Goal: Task Accomplishment & Management: Complete application form

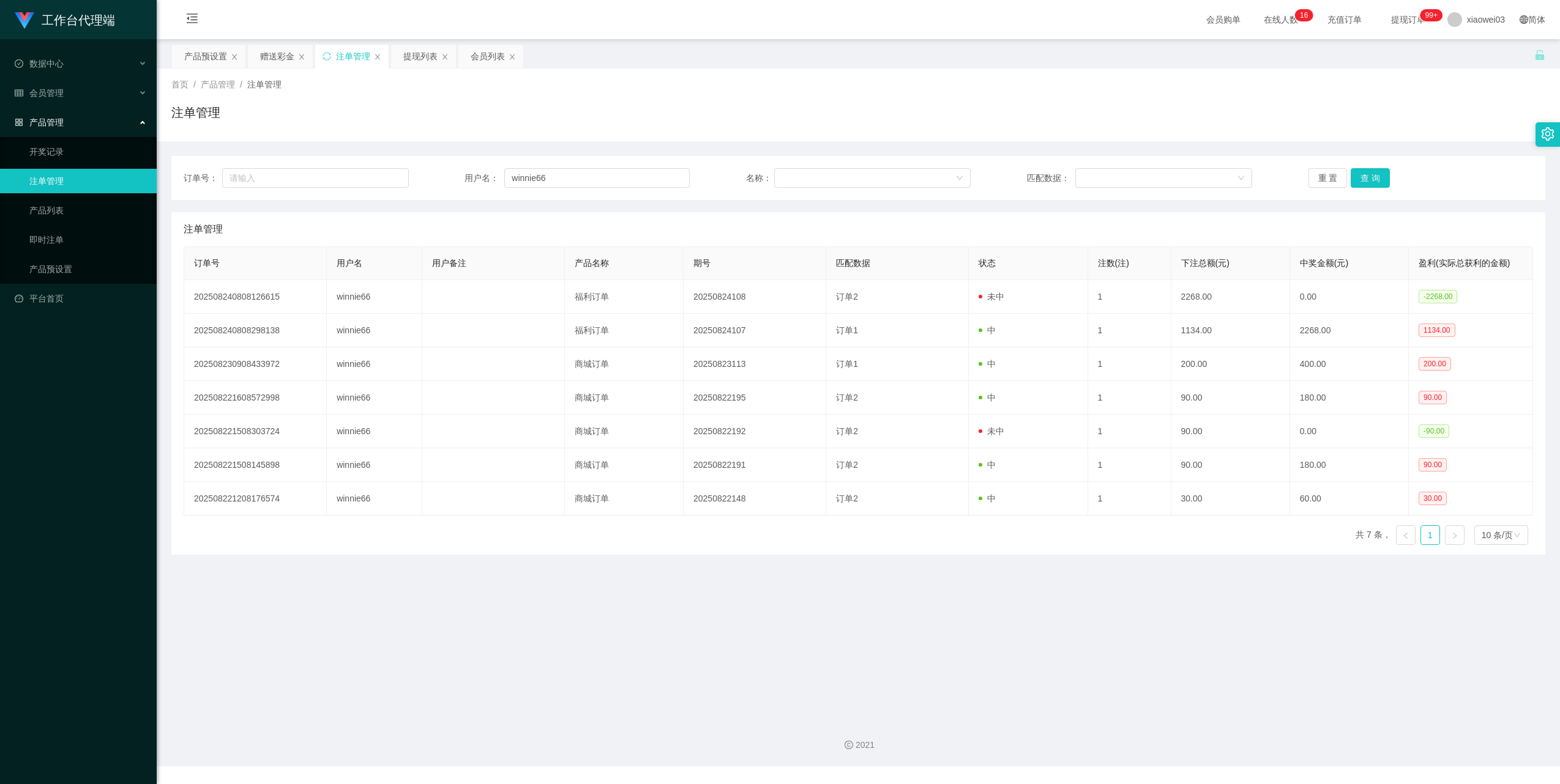
click at [268, 55] on div "赠送彩金" at bounding box center [277, 56] width 34 height 23
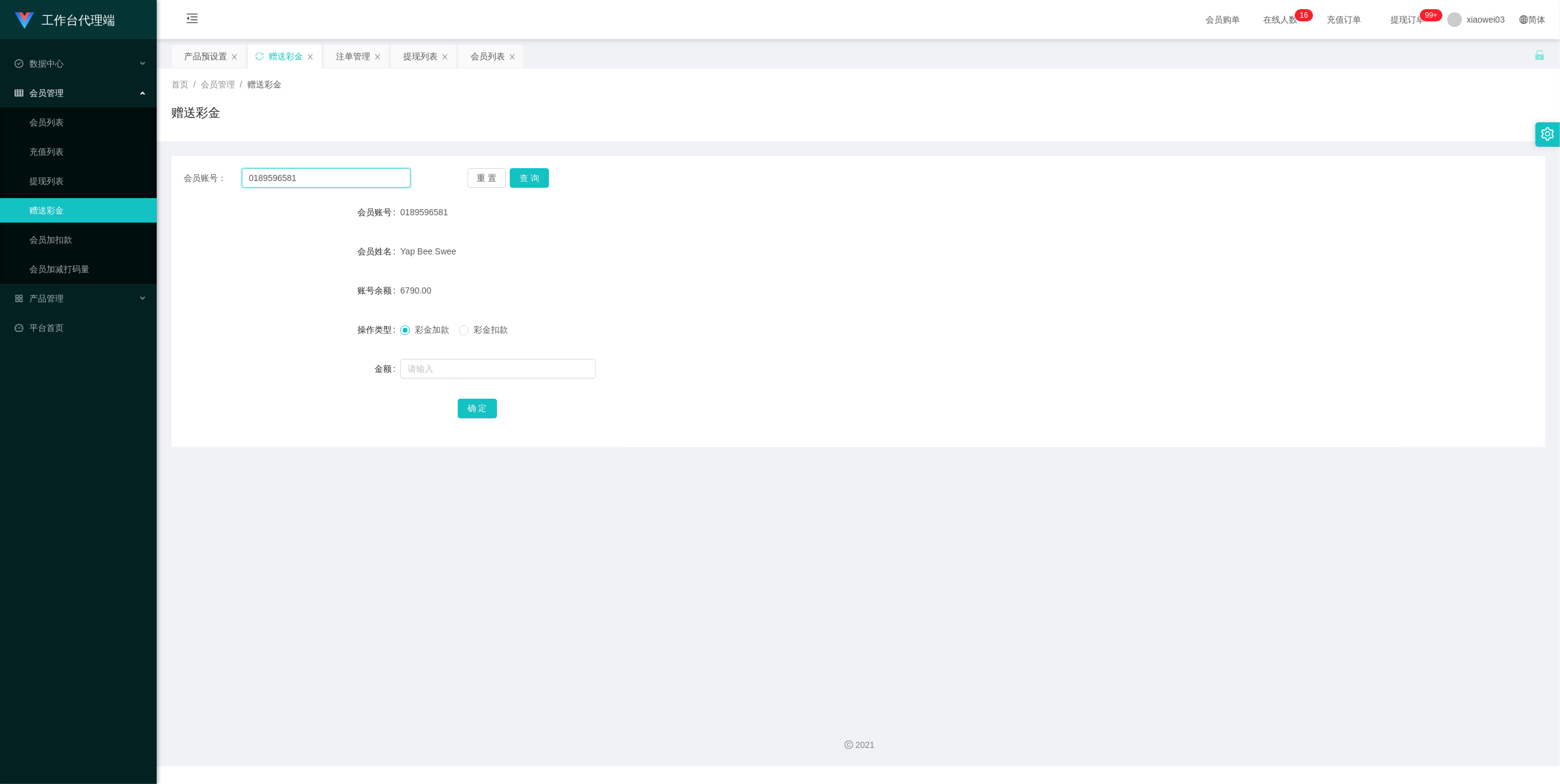
click at [370, 175] on input "0189596581" at bounding box center [327, 178] width 169 height 19
paste input "629428"
type input "0189629428"
drag, startPoint x: 534, startPoint y: 179, endPoint x: 529, endPoint y: 187, distance: 9.4
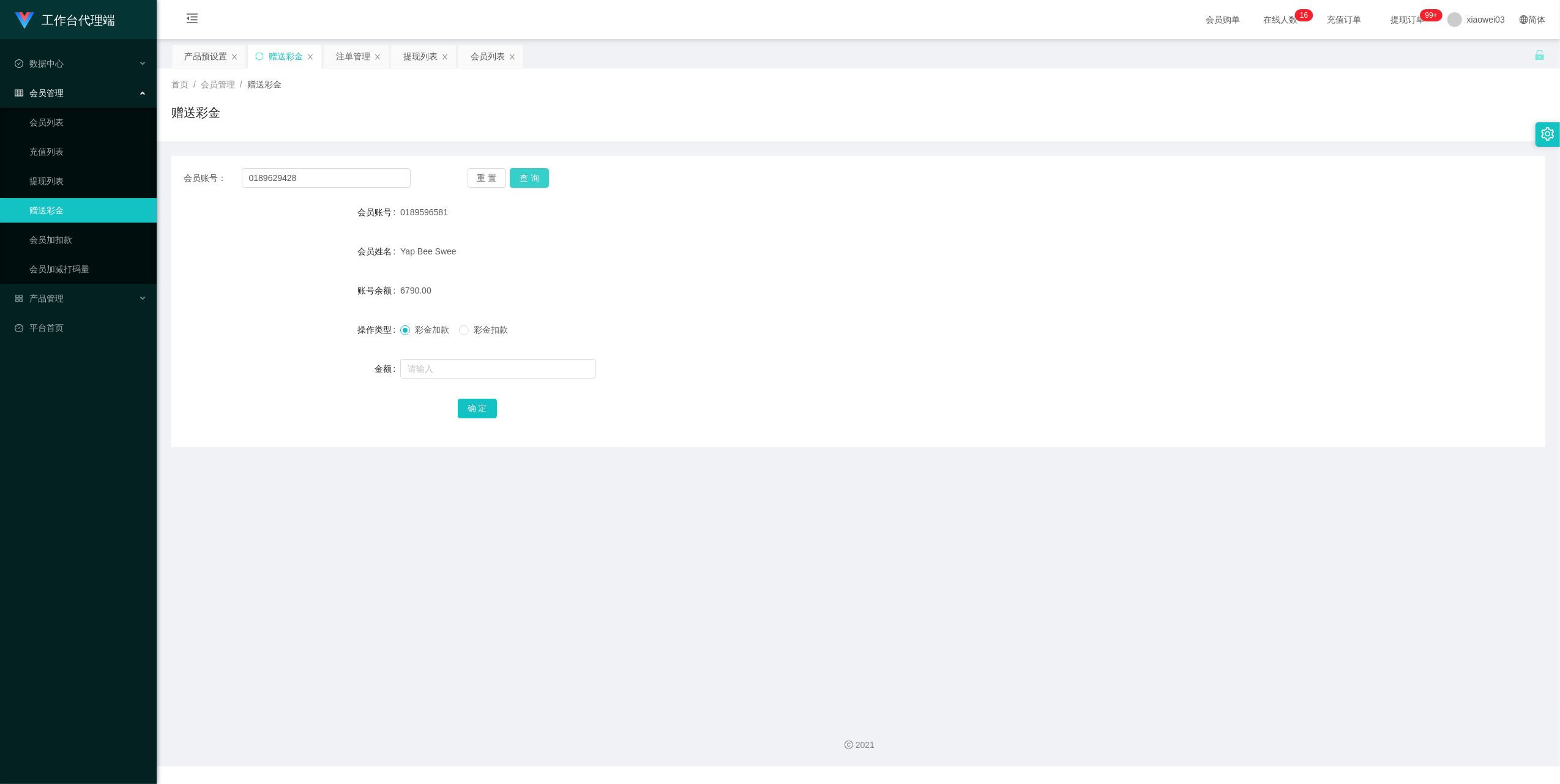
click at [534, 177] on button "查 询" at bounding box center [529, 178] width 39 height 19
click at [430, 367] on input "text" at bounding box center [498, 369] width 196 height 19
type input "40"
drag, startPoint x: 466, startPoint y: 406, endPoint x: 627, endPoint y: 367, distance: 165.7
click at [466, 406] on button "确 定" at bounding box center [477, 409] width 39 height 19
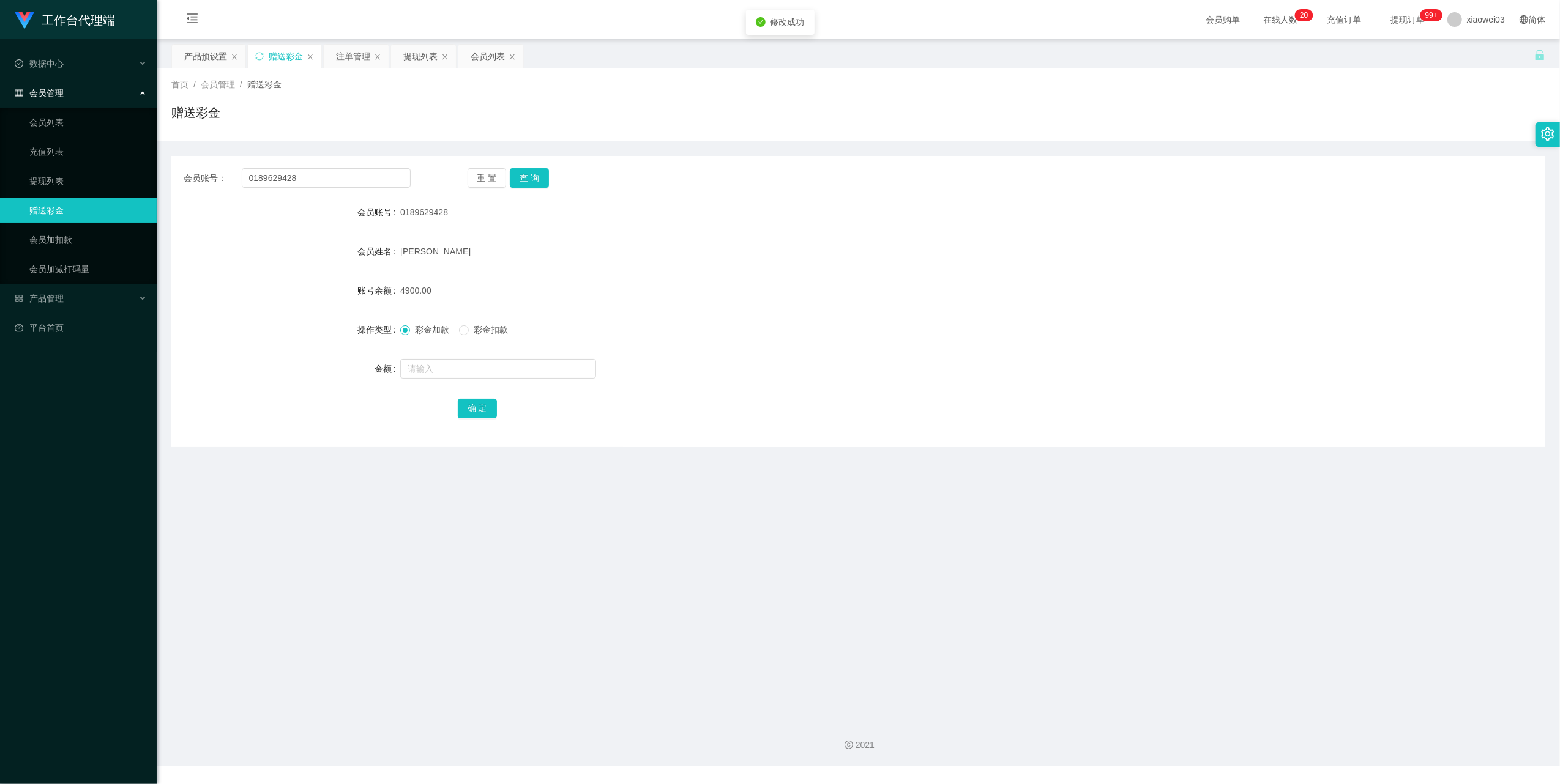
click at [1083, 231] on form "会员账号 0189629428 会员姓名 [PERSON_NAME] 账号余额 4900.00 操作类型 彩金加款 彩金扣款 金额 确 定" at bounding box center [858, 310] width 1374 height 220
click at [330, 179] on input "0189629428" at bounding box center [327, 178] width 169 height 19
paste input "[PERSON_NAME]"
type input "[PERSON_NAME]"
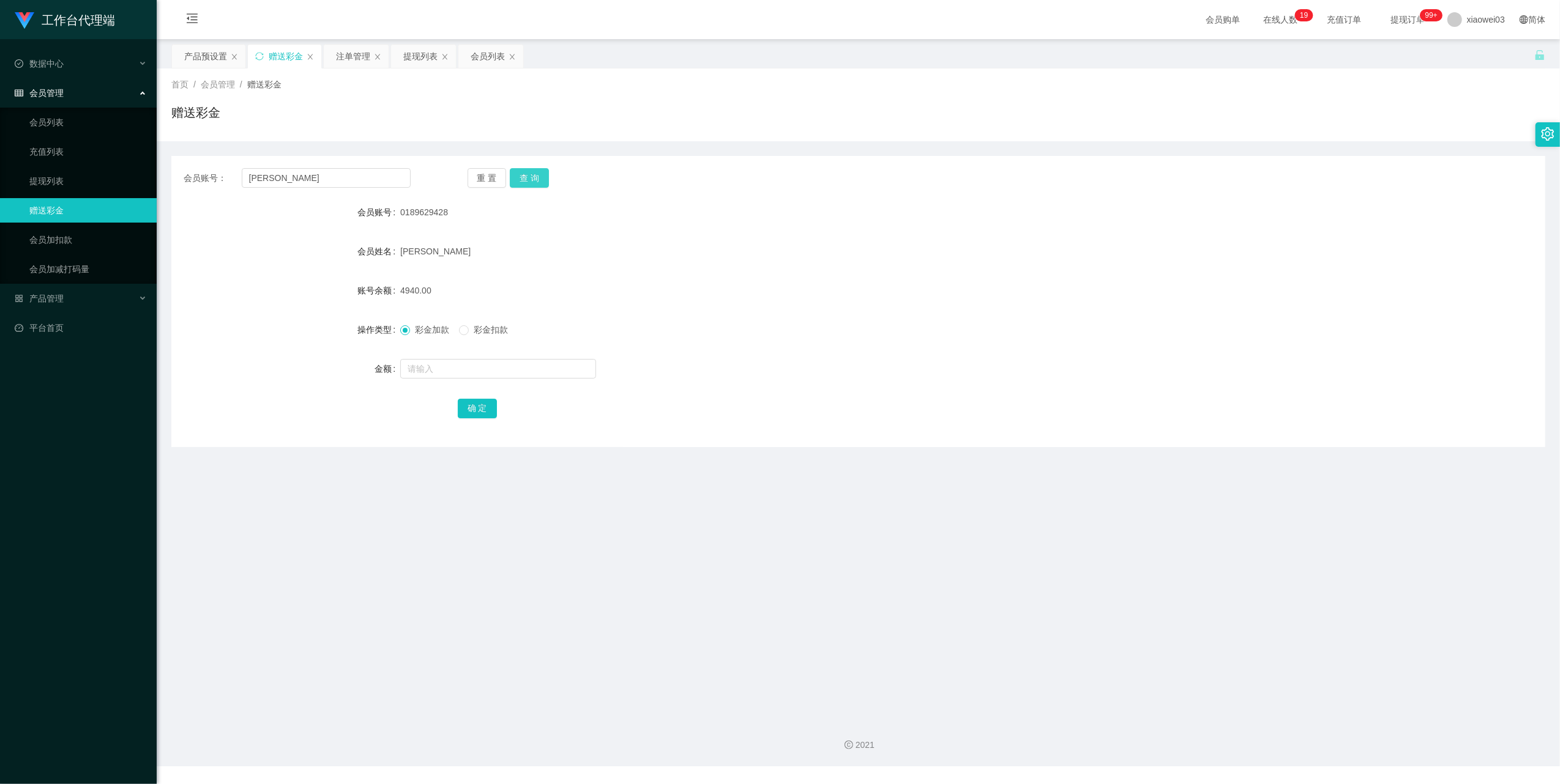
drag, startPoint x: 525, startPoint y: 173, endPoint x: 512, endPoint y: 211, distance: 40.2
click at [525, 173] on button "查 询" at bounding box center [529, 178] width 39 height 19
click at [436, 370] on input "text" at bounding box center [498, 369] width 196 height 19
type input "40"
drag, startPoint x: 468, startPoint y: 420, endPoint x: 494, endPoint y: 411, distance: 27.5
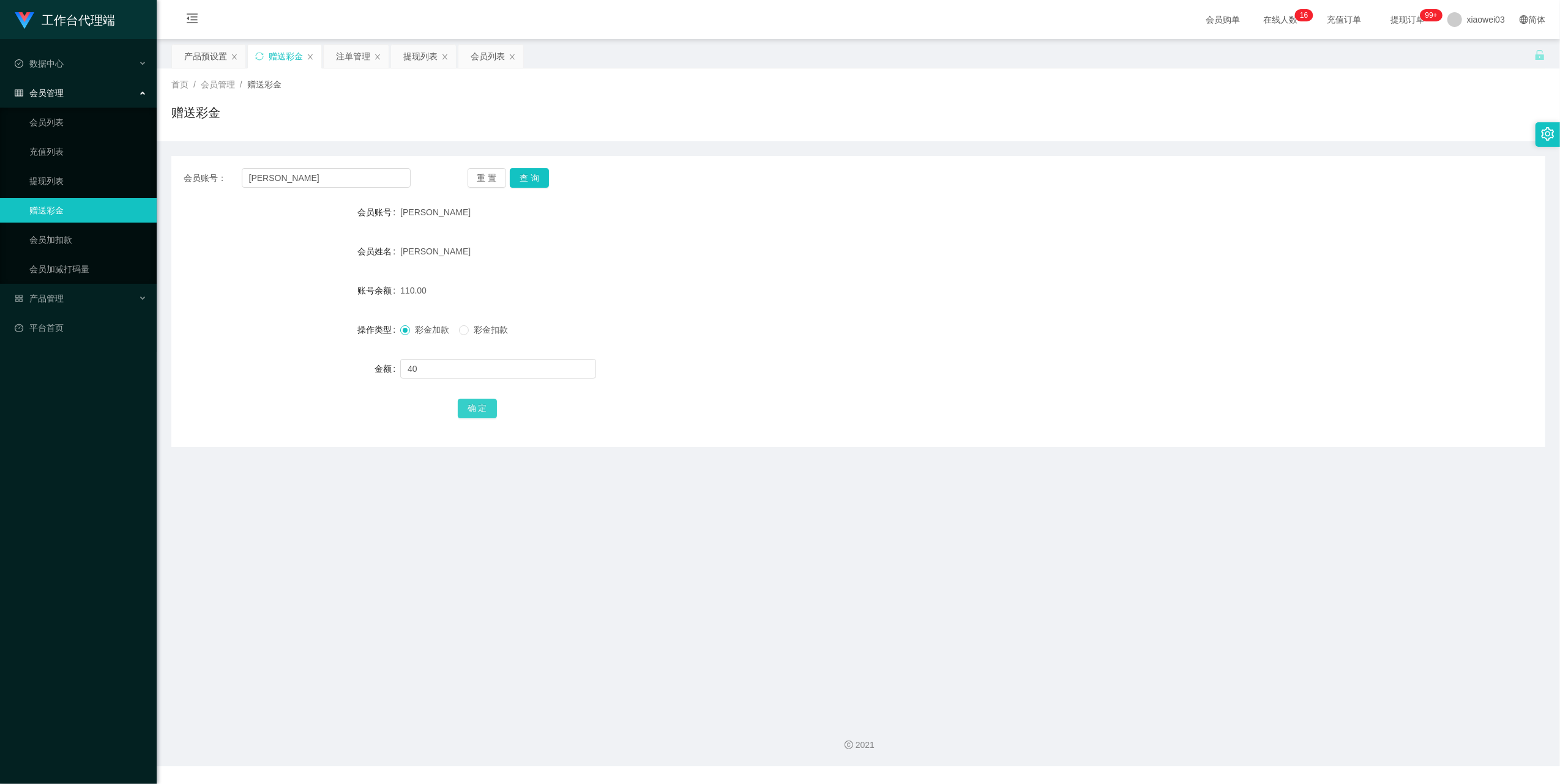
click at [468, 420] on div "确 定" at bounding box center [859, 407] width 802 height 24
click at [488, 403] on button "确 定" at bounding box center [477, 409] width 39 height 19
click at [1013, 289] on div "150.00" at bounding box center [801, 290] width 802 height 24
